Goal: Book appointment/travel/reservation

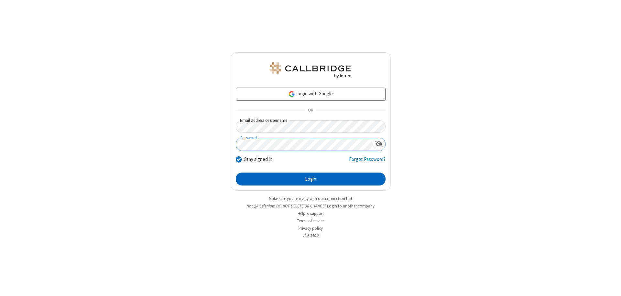
click at [310, 179] on button "Login" at bounding box center [311, 179] width 150 height 13
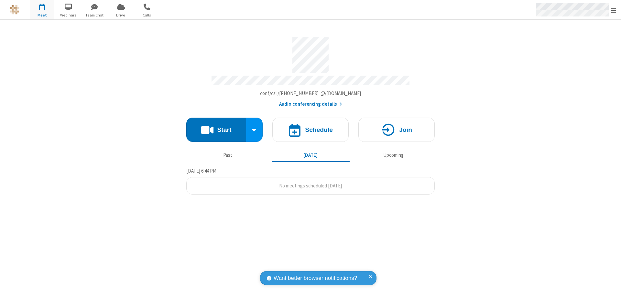
click at [613, 10] on span "Open menu" at bounding box center [613, 10] width 5 height 6
click at [42, 10] on span "button" at bounding box center [42, 6] width 24 height 11
click at [310, 127] on h4 "Schedule" at bounding box center [319, 130] width 28 height 6
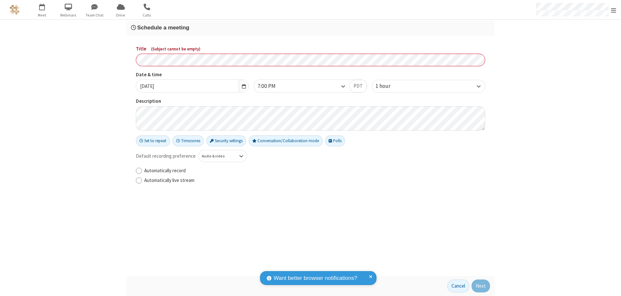
click at [310, 27] on h3 "Schedule a meeting" at bounding box center [310, 28] width 359 height 6
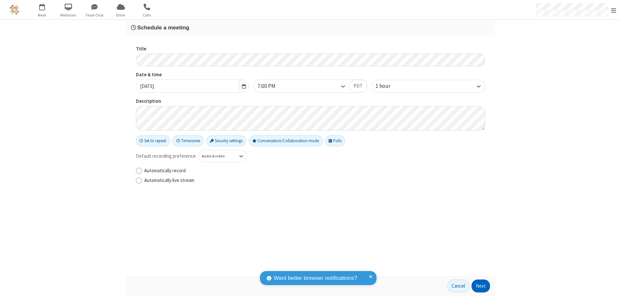
click at [481, 286] on button "Next" at bounding box center [481, 286] width 18 height 13
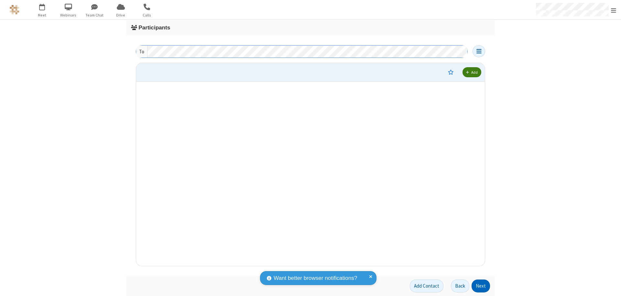
click at [481, 286] on button "Next" at bounding box center [481, 286] width 18 height 13
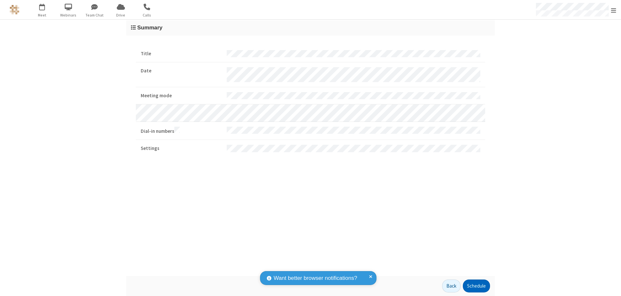
click at [476, 286] on button "Schedule" at bounding box center [476, 286] width 27 height 13
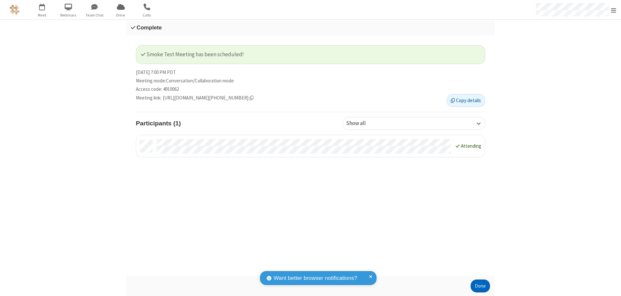
click at [480, 286] on button "Done" at bounding box center [480, 286] width 19 height 13
